Goal: Register for event/course

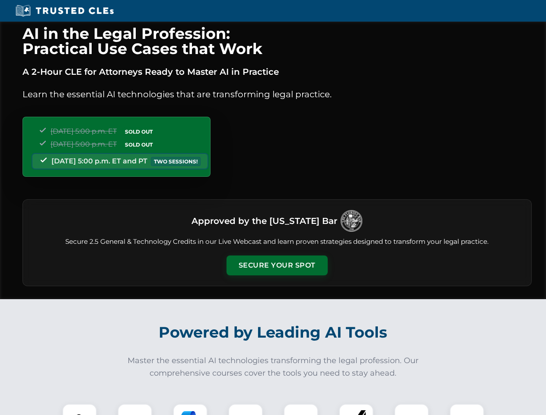
click at [277, 266] on button "Secure Your Spot" at bounding box center [277, 266] width 101 height 20
click at [80, 410] on img at bounding box center [79, 421] width 25 height 25
